Goal: Obtain resource: Obtain resource

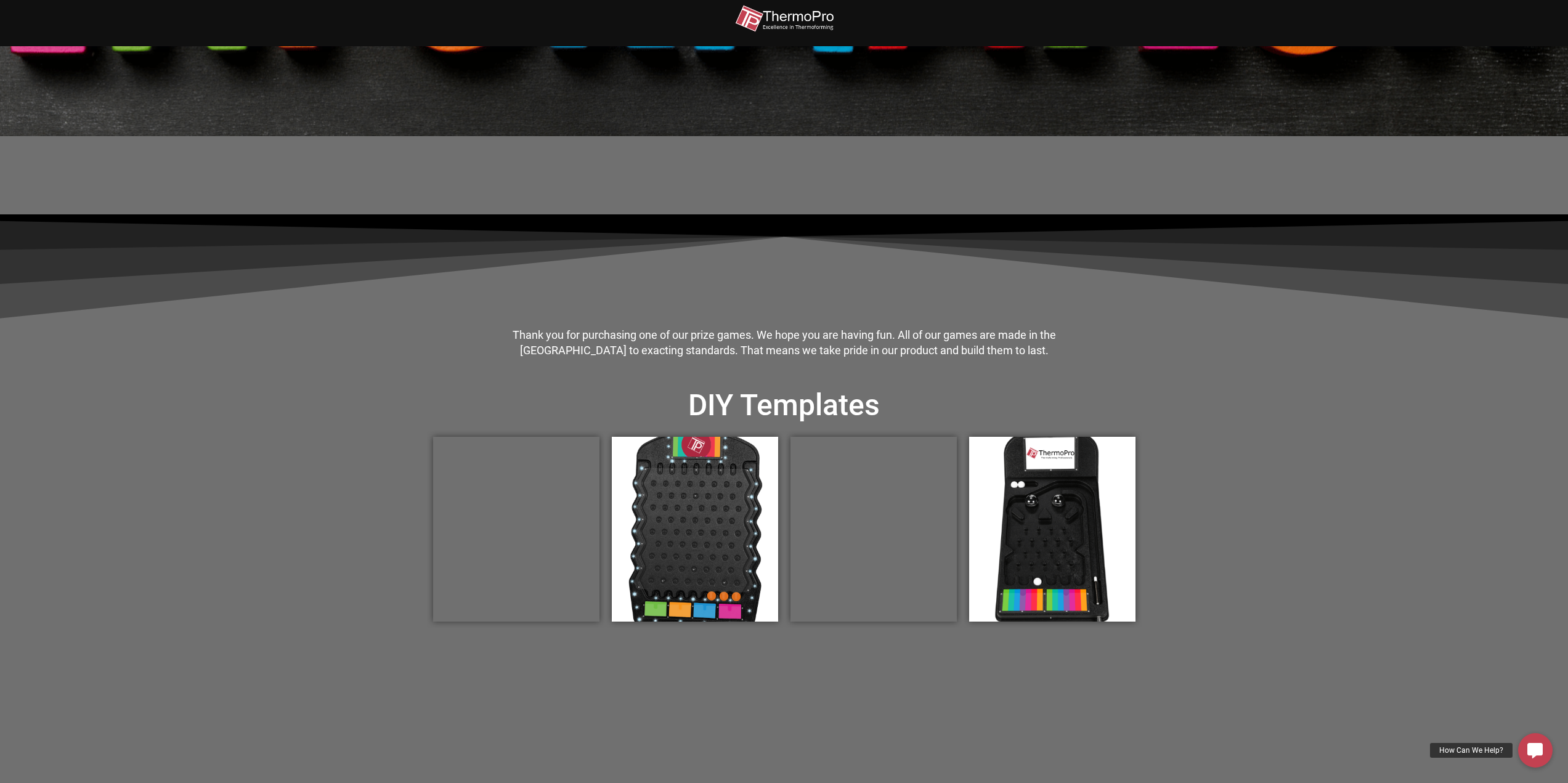
scroll to position [185, 0]
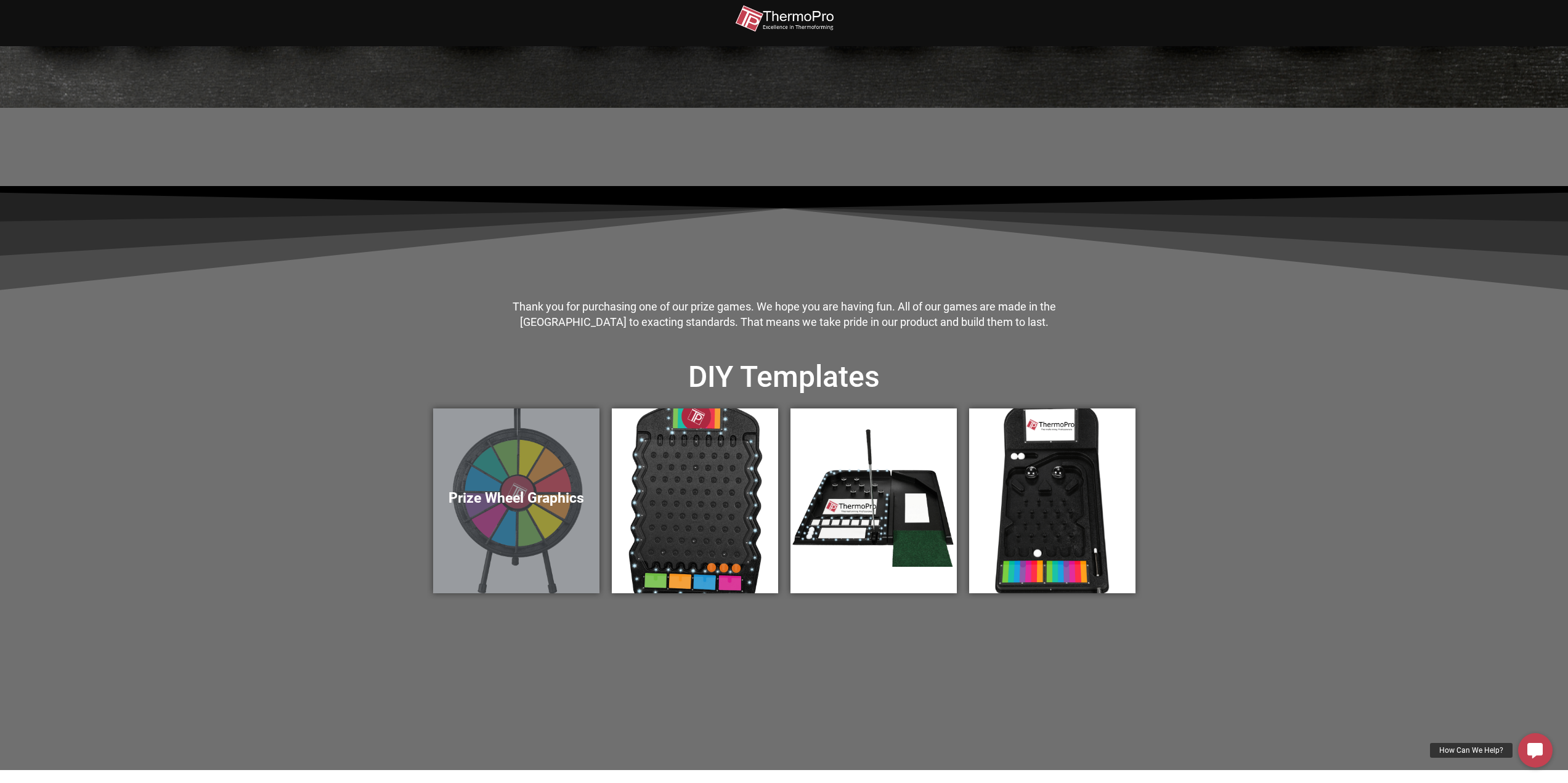
click at [521, 470] on div "Prize Wheel Graphics" at bounding box center [515, 501] width 166 height 185
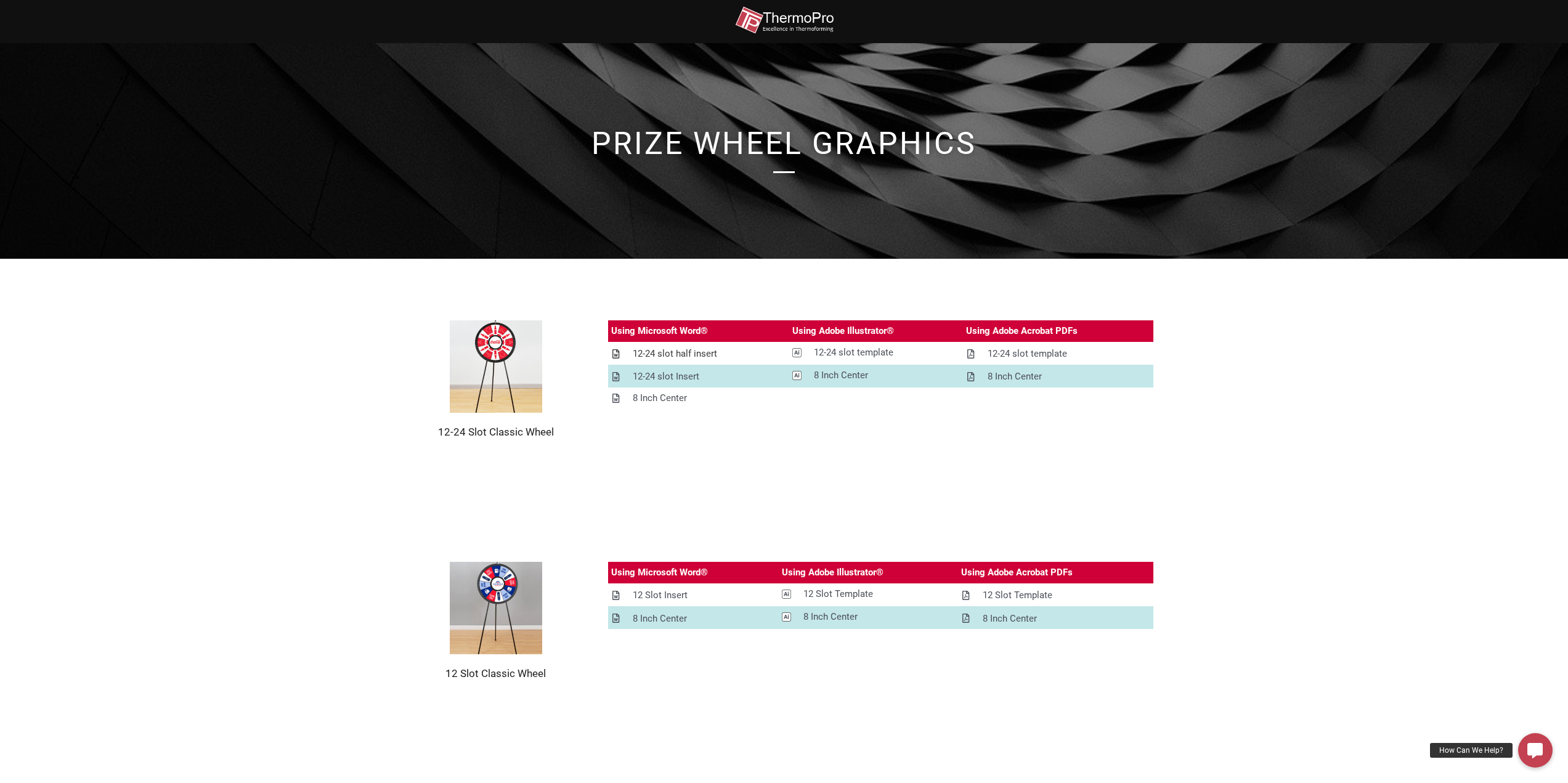
click at [619, 353] on icon at bounding box center [616, 354] width 7 height 9
click at [686, 374] on div "12-24 slot Insert" at bounding box center [666, 376] width 67 height 15
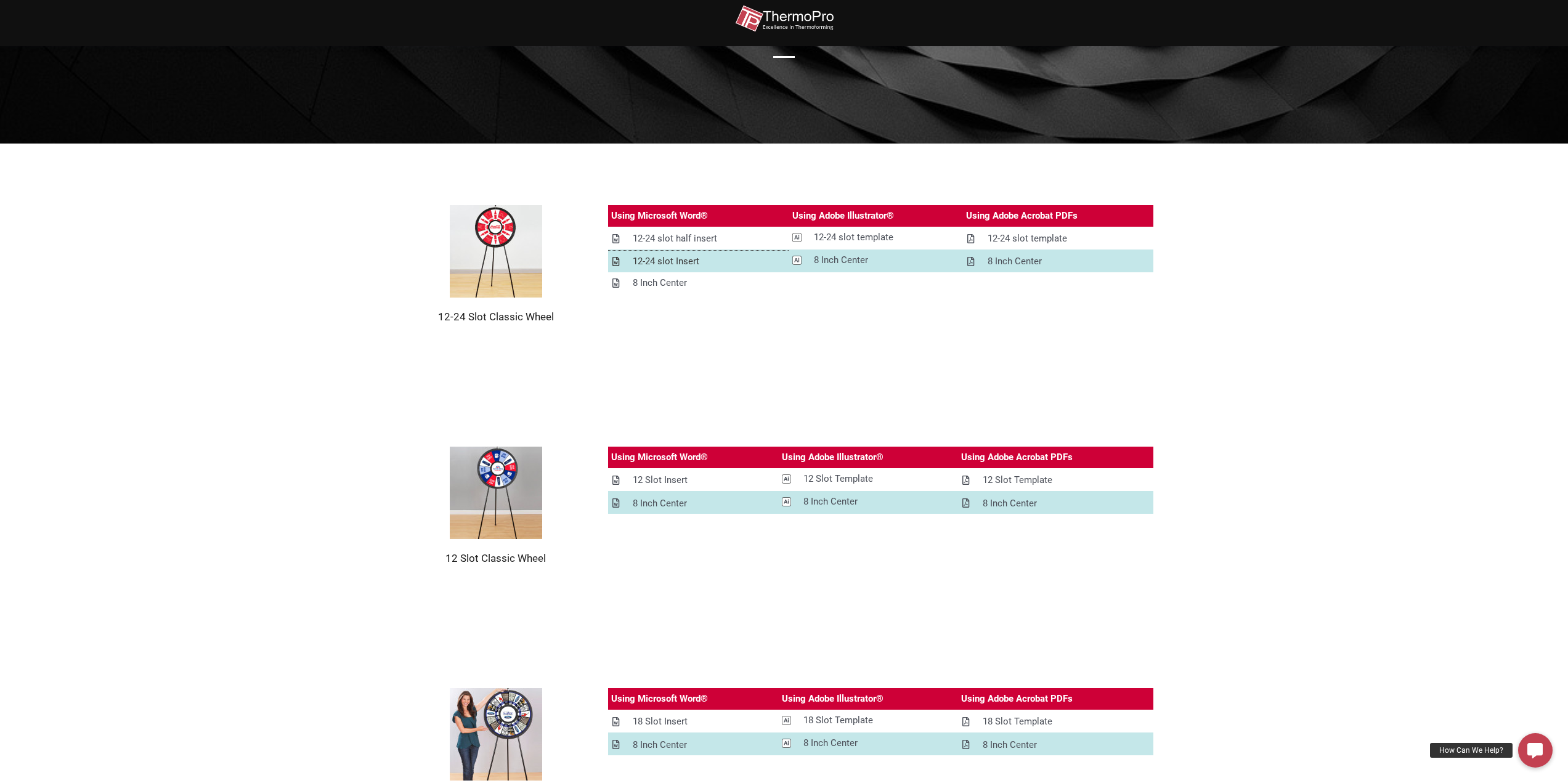
scroll to position [123, 0]
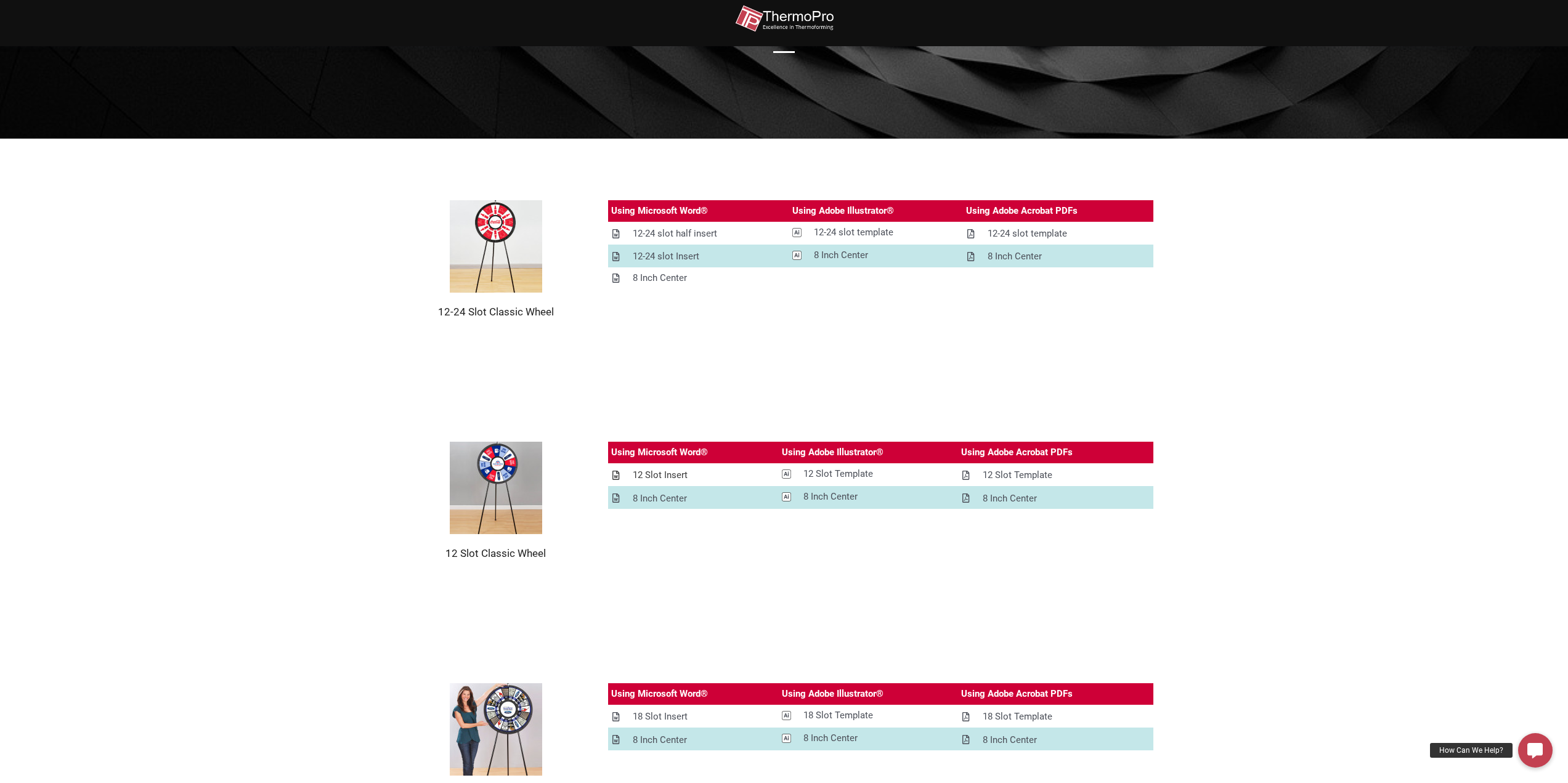
click at [660, 473] on div "12 Slot Insert" at bounding box center [661, 475] width 55 height 15
click at [616, 472] on icon at bounding box center [616, 474] width 7 height 9
click at [659, 469] on div "12 Slot Insert" at bounding box center [661, 475] width 55 height 15
click at [619, 256] on span at bounding box center [616, 257] width 9 height 10
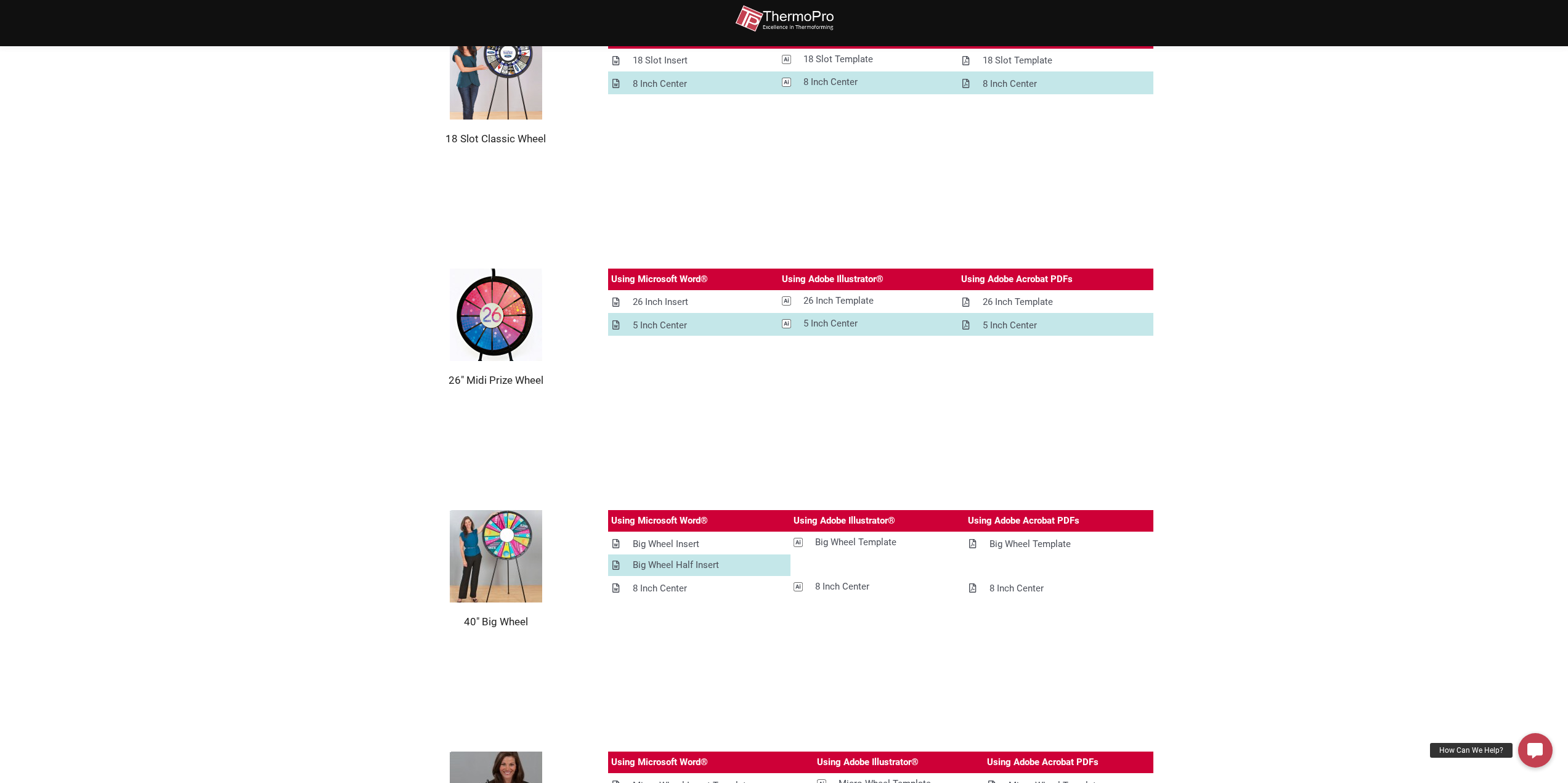
scroll to position [801, 0]
